Goal: Task Accomplishment & Management: Use online tool/utility

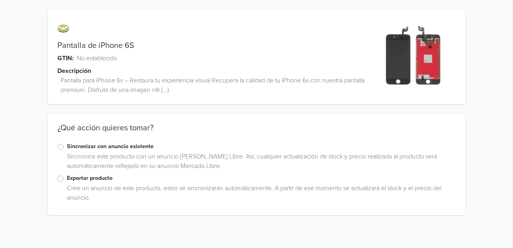
click at [67, 179] on label "Exportar producto" at bounding box center [261, 178] width 389 height 9
click at [0, 0] on input "Exportar producto" at bounding box center [0, 0] width 0 height 0
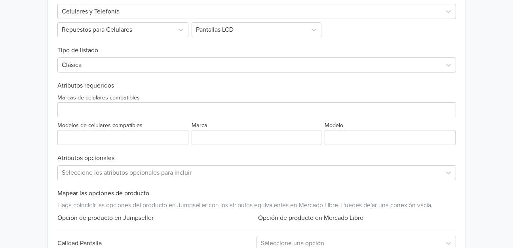
scroll to position [354, 0]
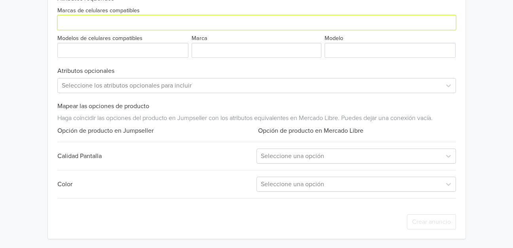
click at [135, 29] on input "Marcas de celulares compatibles" at bounding box center [256, 22] width 398 height 15
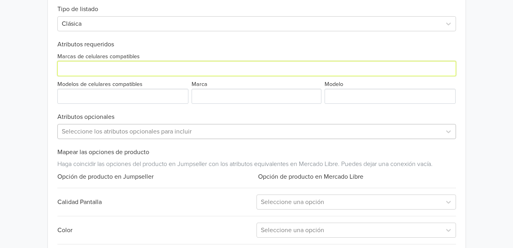
scroll to position [229, 0]
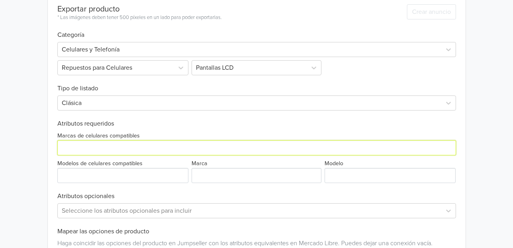
click at [119, 149] on input "Marcas de celulares compatibles" at bounding box center [256, 147] width 398 height 15
drag, startPoint x: 107, startPoint y: 147, endPoint x: 23, endPoint y: 154, distance: 83.8
click at [57, 155] on input "Marcas de celulares compatibles" at bounding box center [256, 147] width 398 height 15
type input "IPHONE 6S"
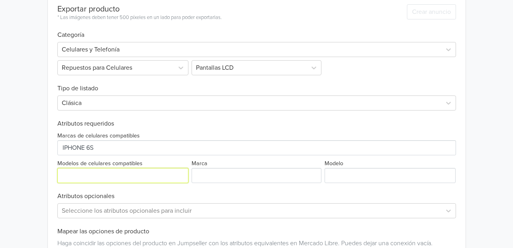
click at [92, 170] on input "Modelos de celulares compatibles" at bounding box center [122, 175] width 131 height 15
paste input "IPHONE 6S"
type input "IPHONE 6S"
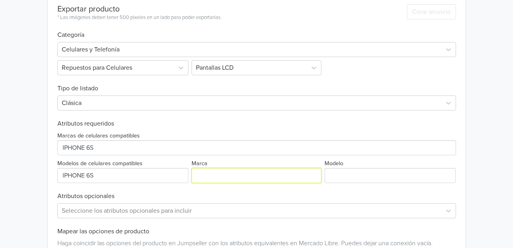
click at [210, 170] on input "Marca" at bounding box center [256, 175] width 130 height 15
paste input "IPHONE 6S"
type input "IPHONE 6S"
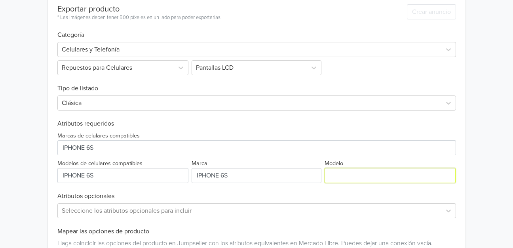
click at [358, 176] on input "Modelo" at bounding box center [389, 175] width 131 height 15
paste input "IPHONE 6S"
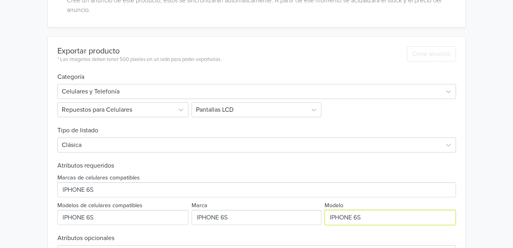
scroll to position [354, 0]
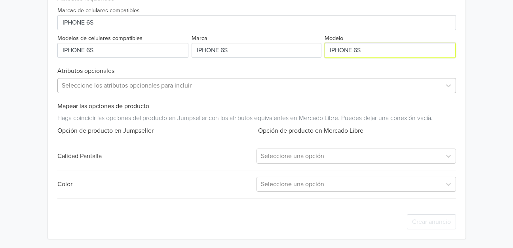
type input "IPHONE 6S"
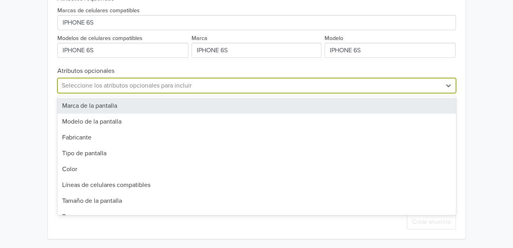
click at [162, 91] on div at bounding box center [249, 85] width 375 height 11
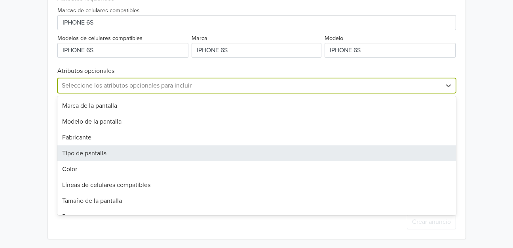
click at [91, 157] on div "Tipo de pantalla" at bounding box center [256, 153] width 398 height 16
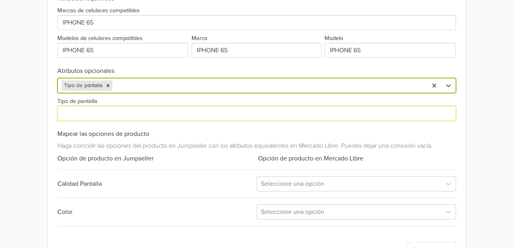
click at [106, 111] on input "Tipo de pantalla" at bounding box center [256, 113] width 398 height 15
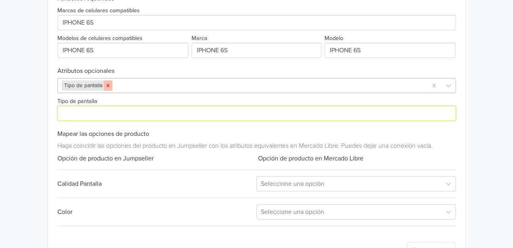
click at [108, 84] on icon "Remove Tipo de pantalla" at bounding box center [108, 86] width 6 height 6
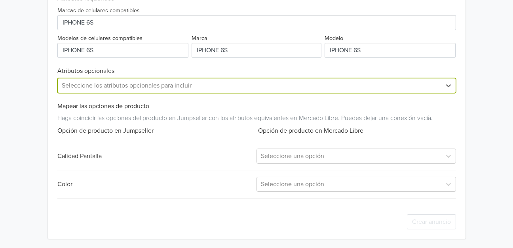
click at [89, 83] on div at bounding box center [249, 85] width 375 height 11
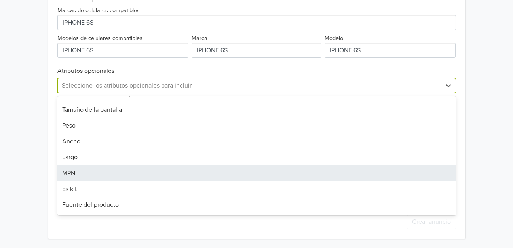
scroll to position [122, 0]
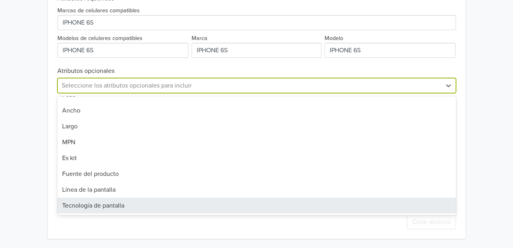
click at [82, 204] on div "Tecnología de pantalla" at bounding box center [256, 205] width 398 height 16
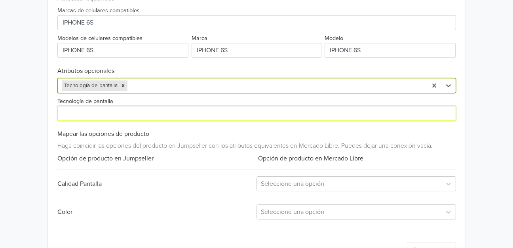
click at [105, 110] on input "Tecnología de pantalla" at bounding box center [256, 113] width 398 height 15
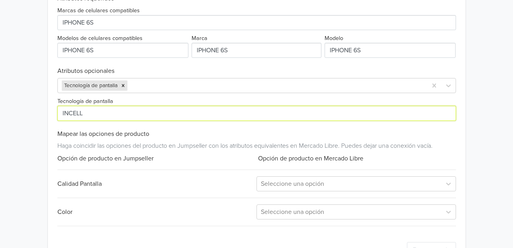
type input "INCELL"
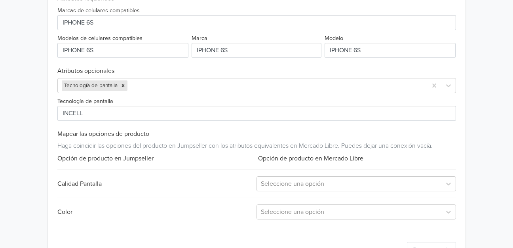
click at [161, 215] on div "Color Seleccione una opción" at bounding box center [256, 211] width 398 height 15
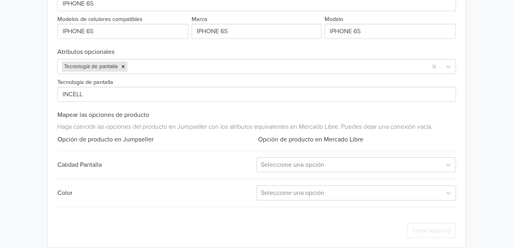
scroll to position [382, 0]
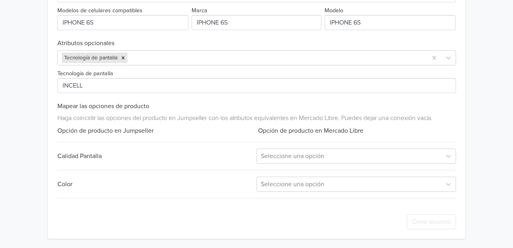
click at [252, 187] on div "Color" at bounding box center [156, 183] width 199 height 9
click at [257, 195] on div "Exportar producto * Las imágenes deben tener 500 píxeles en un lado para poder …" at bounding box center [256, 40] width 398 height 396
click at [288, 164] on div "Exportar producto * Las imágenes deben tener 500 píxeles en un lado para poder …" at bounding box center [256, 40] width 398 height 396
click at [289, 160] on div at bounding box center [349, 155] width 176 height 11
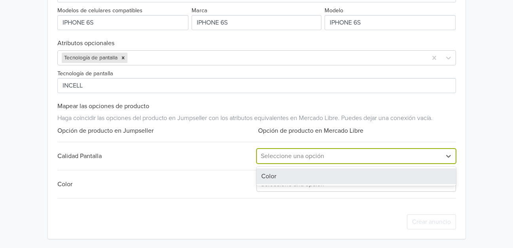
click at [286, 173] on div "Color" at bounding box center [355, 176] width 199 height 16
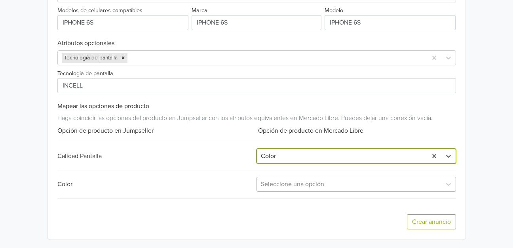
click at [312, 187] on div at bounding box center [349, 183] width 176 height 11
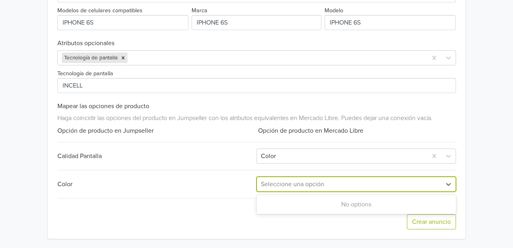
click at [307, 184] on div at bounding box center [349, 183] width 176 height 11
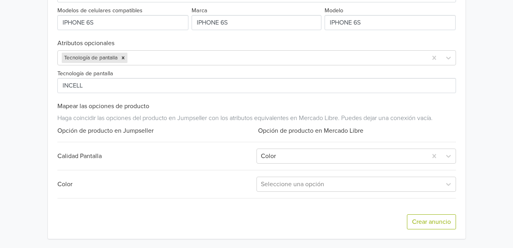
drag, startPoint x: 351, startPoint y: 205, endPoint x: 362, endPoint y: 209, distance: 12.6
click at [351, 205] on div "Crear anuncio" at bounding box center [256, 222] width 398 height 34
click at [412, 217] on button "Crear anuncio" at bounding box center [431, 221] width 49 height 15
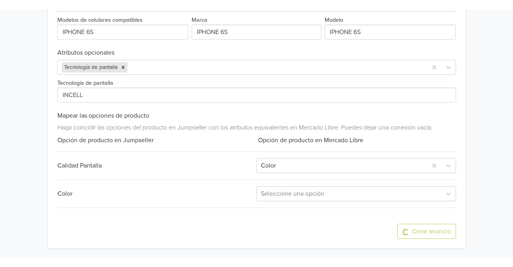
scroll to position [0, 0]
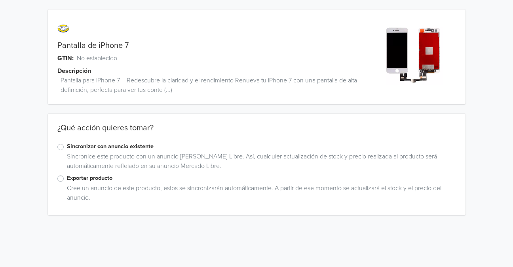
click at [120, 150] on label "Sincronizar con anuncio existente" at bounding box center [261, 146] width 389 height 9
click at [0, 0] on input "Sincronizar con anuncio existente" at bounding box center [0, 0] width 0 height 0
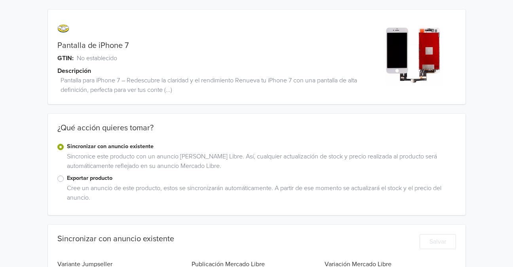
click at [99, 178] on label "Exportar producto" at bounding box center [261, 178] width 389 height 9
click at [0, 0] on input "Exportar producto" at bounding box center [0, 0] width 0 height 0
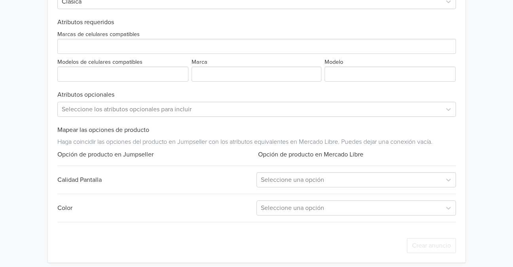
scroll to position [332, 0]
click at [118, 56] on div "Marcas de celulares compatibles Modelos de celulares compatibles Marca Modelo" at bounding box center [256, 52] width 398 height 55
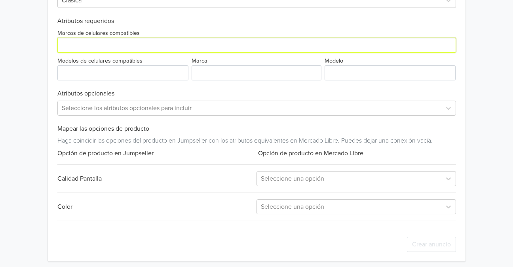
click at [119, 50] on input "Marcas de celulares compatibles" at bounding box center [256, 45] width 398 height 15
drag, startPoint x: 105, startPoint y: 45, endPoint x: 63, endPoint y: 48, distance: 42.8
click at [63, 48] on input "Marcas de celulares compatibles" at bounding box center [256, 45] width 398 height 15
type input "IPHONE 7"
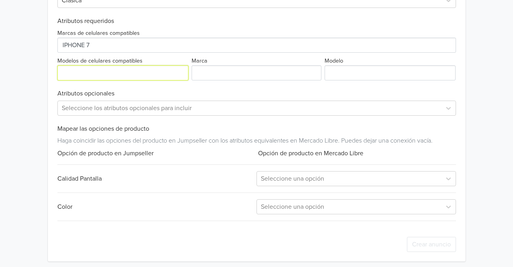
click at [83, 76] on input "Modelos de celulares compatibles" at bounding box center [122, 72] width 131 height 15
paste input "IPHONE 7"
type input "IPHONE 7"
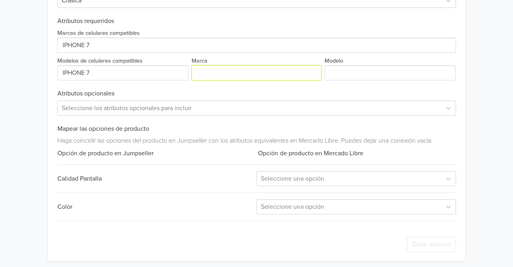
click at [201, 73] on input "Marca" at bounding box center [256, 72] width 130 height 15
paste input "IPHONE 7"
type input "IPHONE 7"
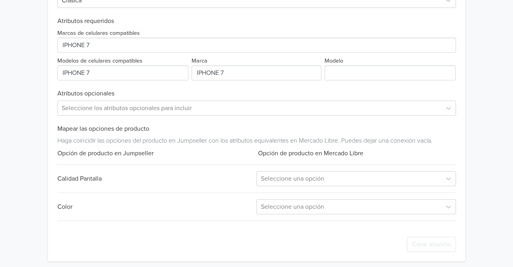
click at [398, 81] on div "Exportar producto * Las imágenes deben tener 500 píxeles en un lado para poder …" at bounding box center [256, 76] width 398 height 369
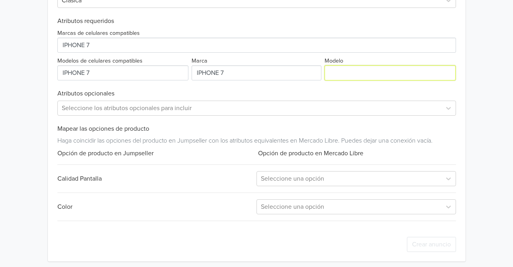
click at [391, 76] on input "Modelo" at bounding box center [389, 72] width 131 height 15
paste input "IPHONE 7"
type input "IPHONE 7"
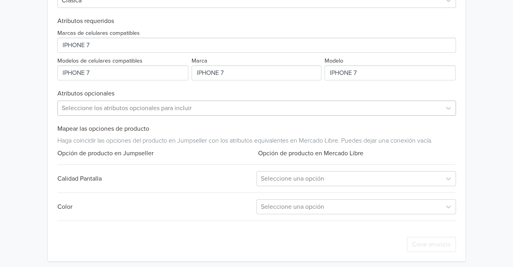
click at [87, 105] on div at bounding box center [249, 107] width 375 height 11
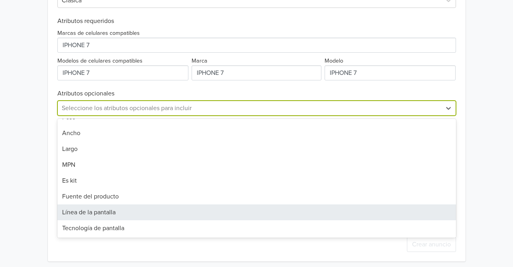
scroll to position [30, 0]
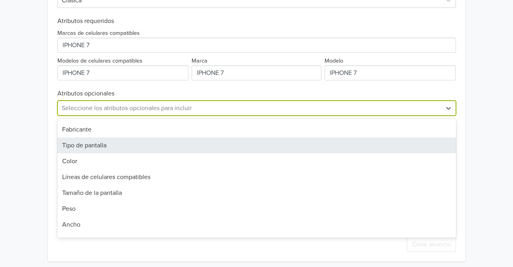
click at [93, 149] on div "Tipo de pantalla" at bounding box center [256, 145] width 398 height 16
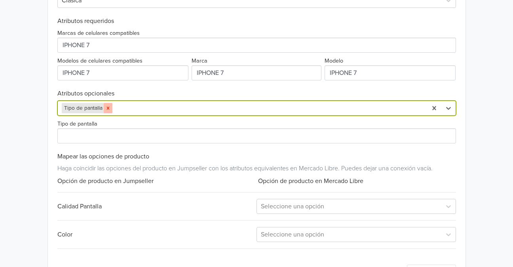
click at [107, 106] on icon "Remove Tipo de pantalla" at bounding box center [108, 108] width 6 height 6
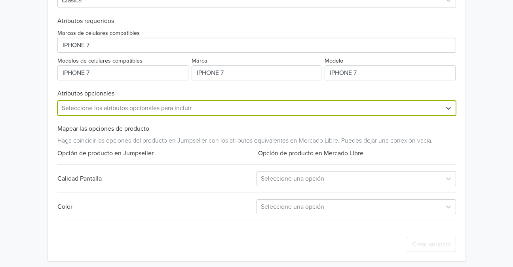
click at [87, 110] on div at bounding box center [249, 107] width 375 height 11
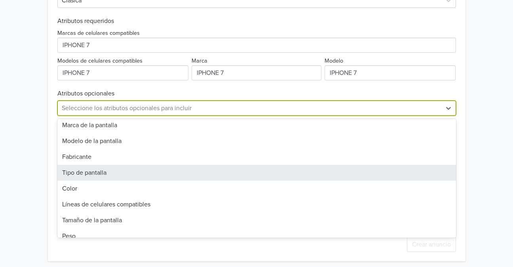
scroll to position [0, 0]
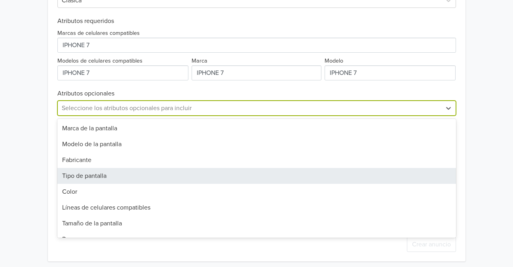
click at [105, 175] on div "Tipo de pantalla" at bounding box center [256, 176] width 398 height 16
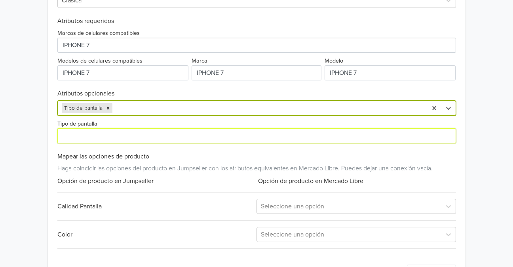
click at [101, 139] on input "Tipo de pantalla" at bounding box center [256, 135] width 398 height 15
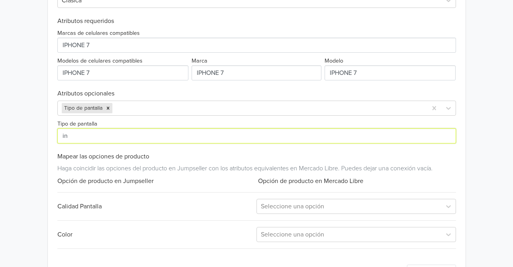
type input "i"
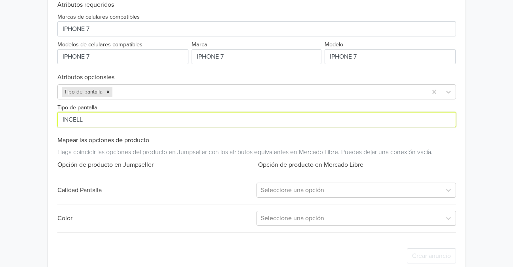
scroll to position [363, 0]
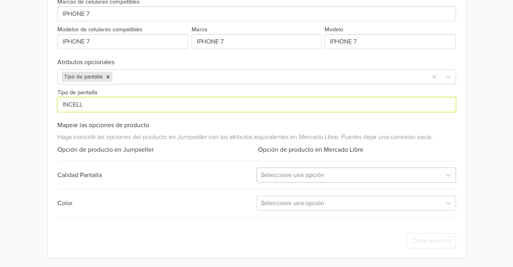
type input "INCELL"
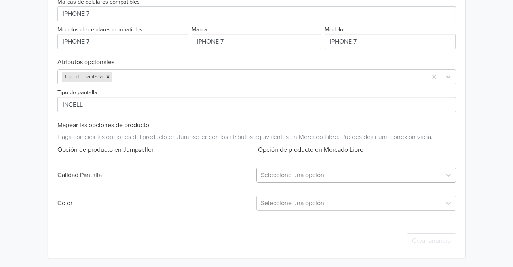
click at [336, 170] on div at bounding box center [349, 174] width 176 height 11
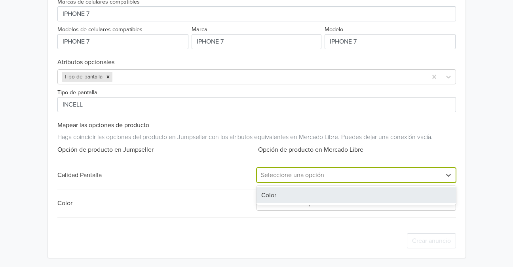
click at [334, 176] on div at bounding box center [349, 174] width 176 height 11
click at [313, 178] on div at bounding box center [349, 174] width 176 height 11
click at [286, 195] on div "Color" at bounding box center [355, 195] width 199 height 16
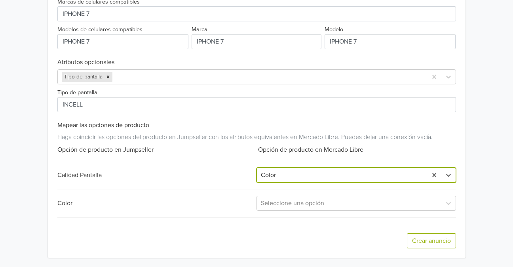
click at [433, 253] on div "Crear anuncio" at bounding box center [256, 241] width 398 height 34
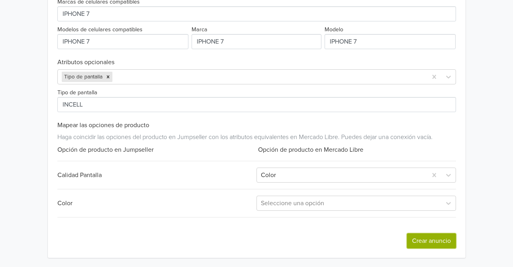
click at [427, 240] on button "Crear anuncio" at bounding box center [431, 240] width 49 height 15
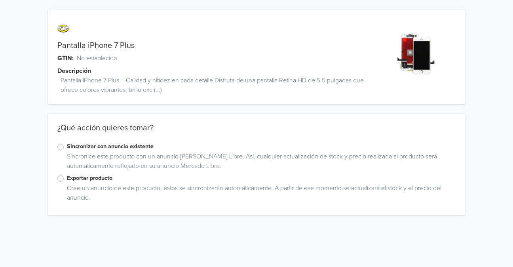
click at [84, 177] on label "Exportar producto" at bounding box center [261, 178] width 389 height 9
click at [0, 0] on input "Exportar producto" at bounding box center [0, 0] width 0 height 0
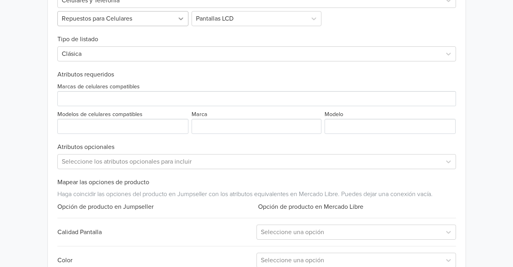
scroll to position [210, 0]
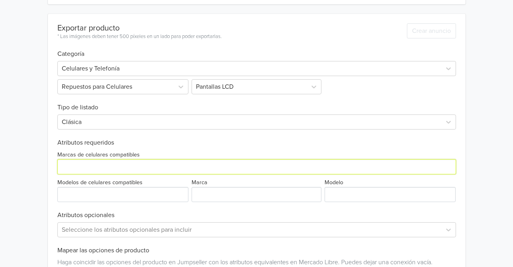
click at [98, 170] on input "Marcas de celulares compatibles" at bounding box center [256, 166] width 398 height 15
drag, startPoint x: 78, startPoint y: 166, endPoint x: 36, endPoint y: 167, distance: 41.6
click at [57, 167] on input "Marcas de celulares compatibles" at bounding box center [256, 166] width 398 height 15
type input "iphone 7"
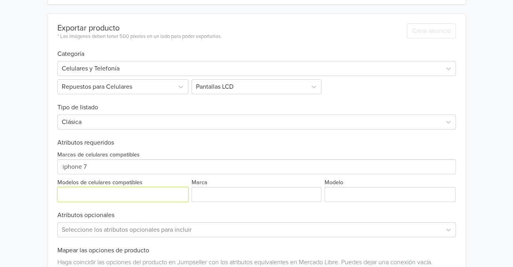
click at [107, 201] on input "Modelos de celulares compatibles" at bounding box center [122, 194] width 131 height 15
paste input "iphone 7"
type input "iphone 7"
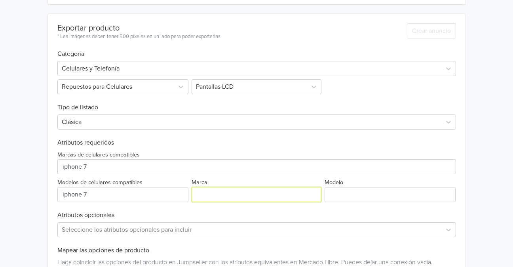
click at [226, 191] on input "Marca" at bounding box center [256, 194] width 130 height 15
paste input "iphone 7"
type input "iphone 7"
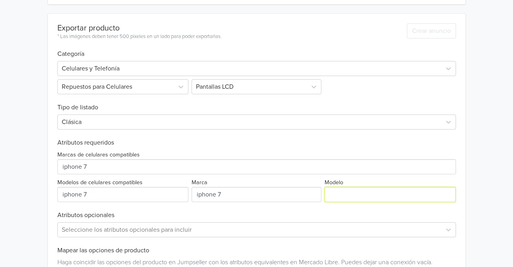
click at [369, 195] on input "Modelo" at bounding box center [389, 194] width 131 height 15
paste input "iphone 7"
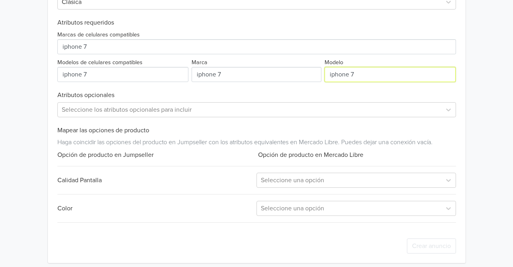
scroll to position [336, 0]
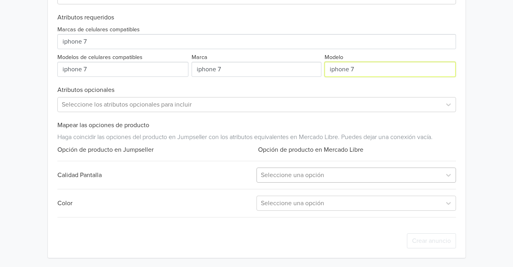
type input "iphone 7"
click at [287, 183] on div "Exportar producto * Las imágenes deben tener 500 píxeles en un lado para poder …" at bounding box center [256, 73] width 398 height 369
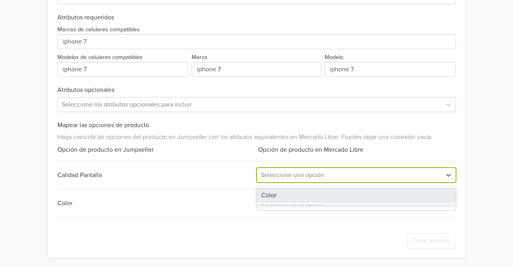
click at [292, 178] on div at bounding box center [349, 174] width 176 height 11
click at [281, 192] on div "Color" at bounding box center [355, 195] width 199 height 16
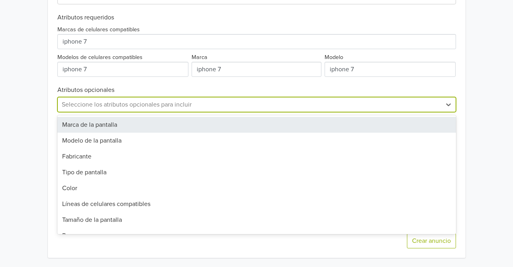
click at [176, 108] on div at bounding box center [249, 104] width 375 height 11
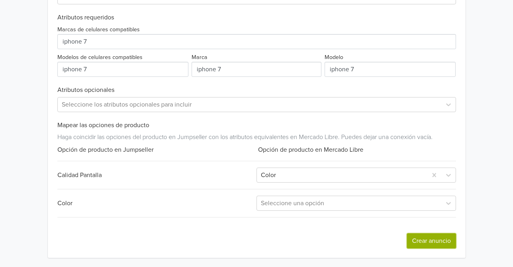
click at [439, 235] on button "Crear anuncio" at bounding box center [431, 240] width 49 height 15
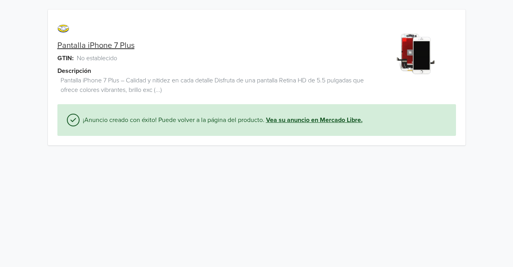
click at [301, 121] on link "Vea su anuncio en Mercado Libre." at bounding box center [314, 119] width 97 height 9
